Goal: Task Accomplishment & Management: Use online tool/utility

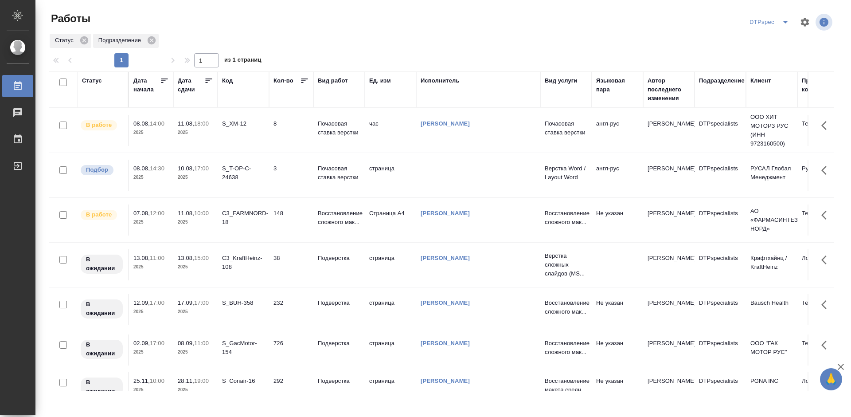
click at [208, 82] on icon at bounding box center [208, 80] width 9 height 9
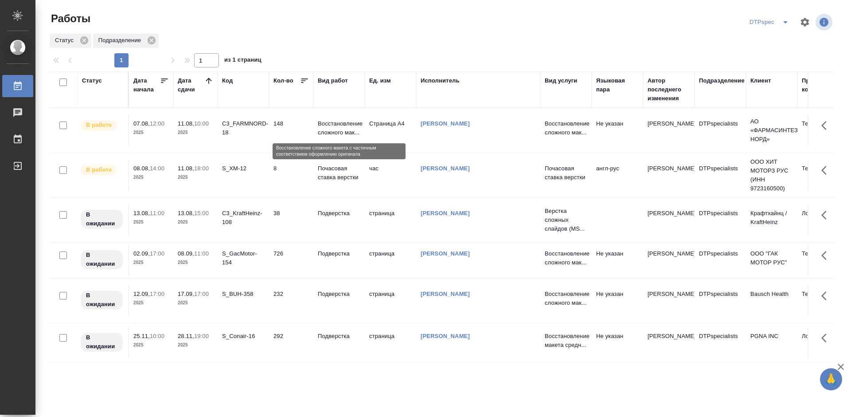
click at [336, 128] on p "Восстановление сложного мак..." at bounding box center [339, 128] width 43 height 18
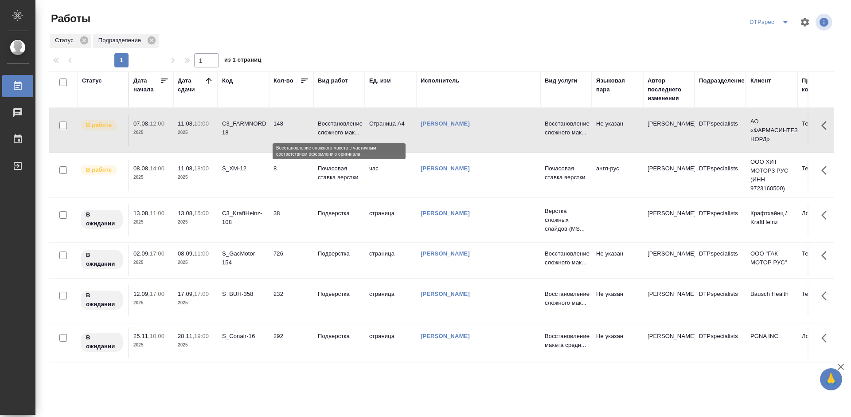
click at [336, 128] on p "Восстановление сложного мак..." at bounding box center [339, 128] width 43 height 18
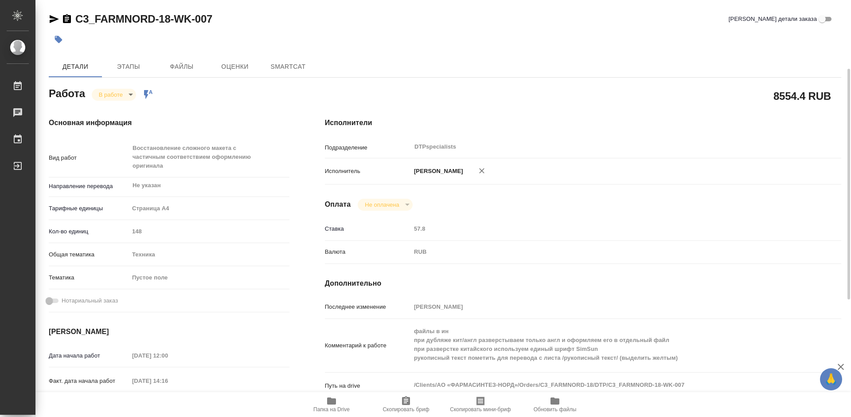
type textarea "x"
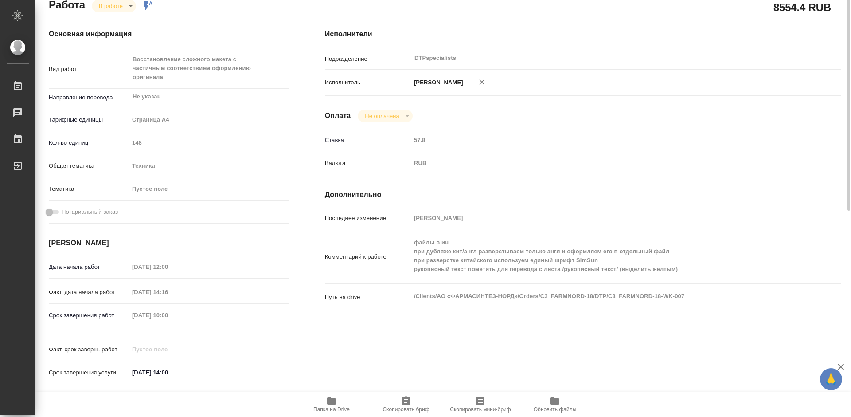
type textarea "x"
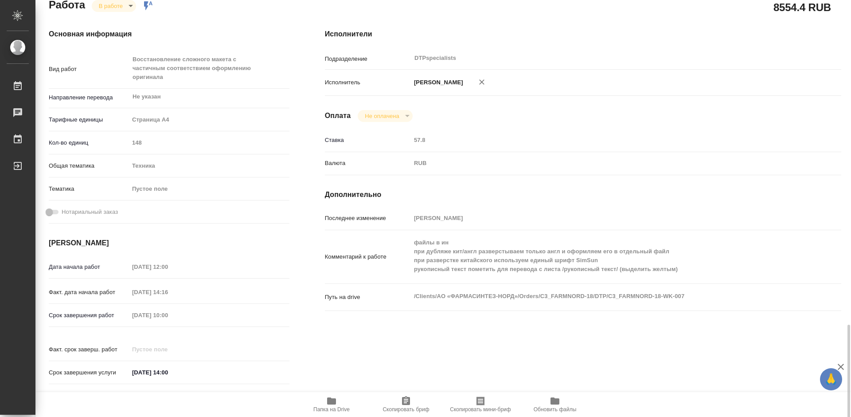
scroll to position [336, 0]
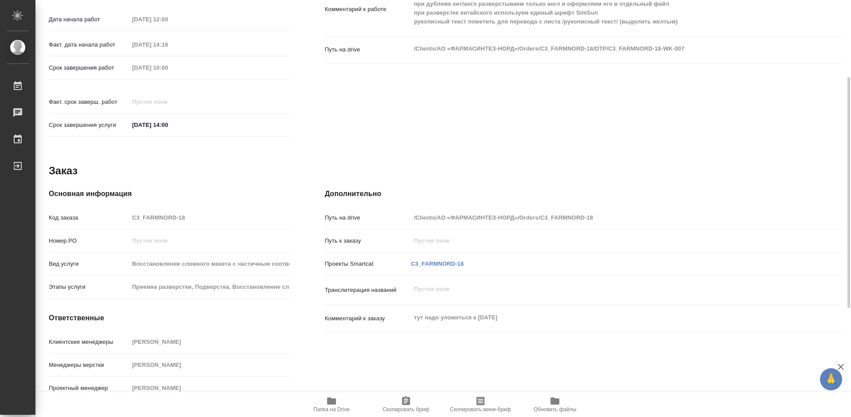
type textarea "x"
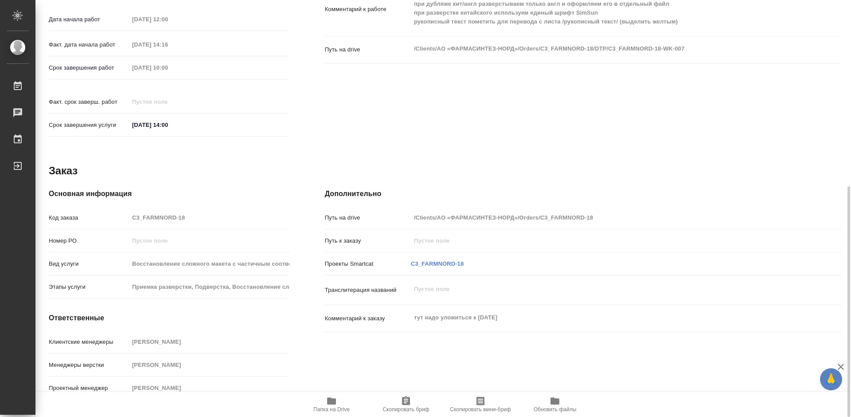
type textarea "x"
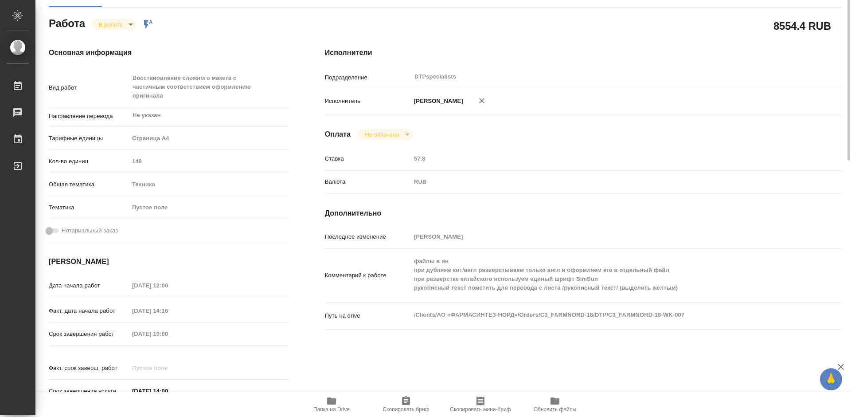
scroll to position [0, 0]
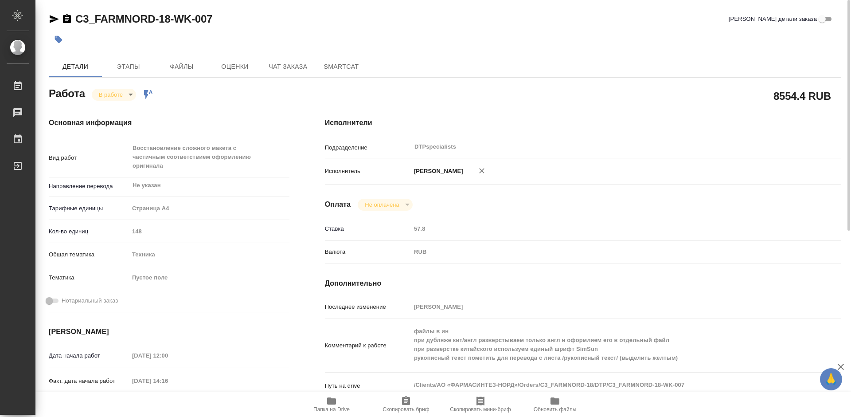
type textarea "x"
